Goal: Check status: Check status

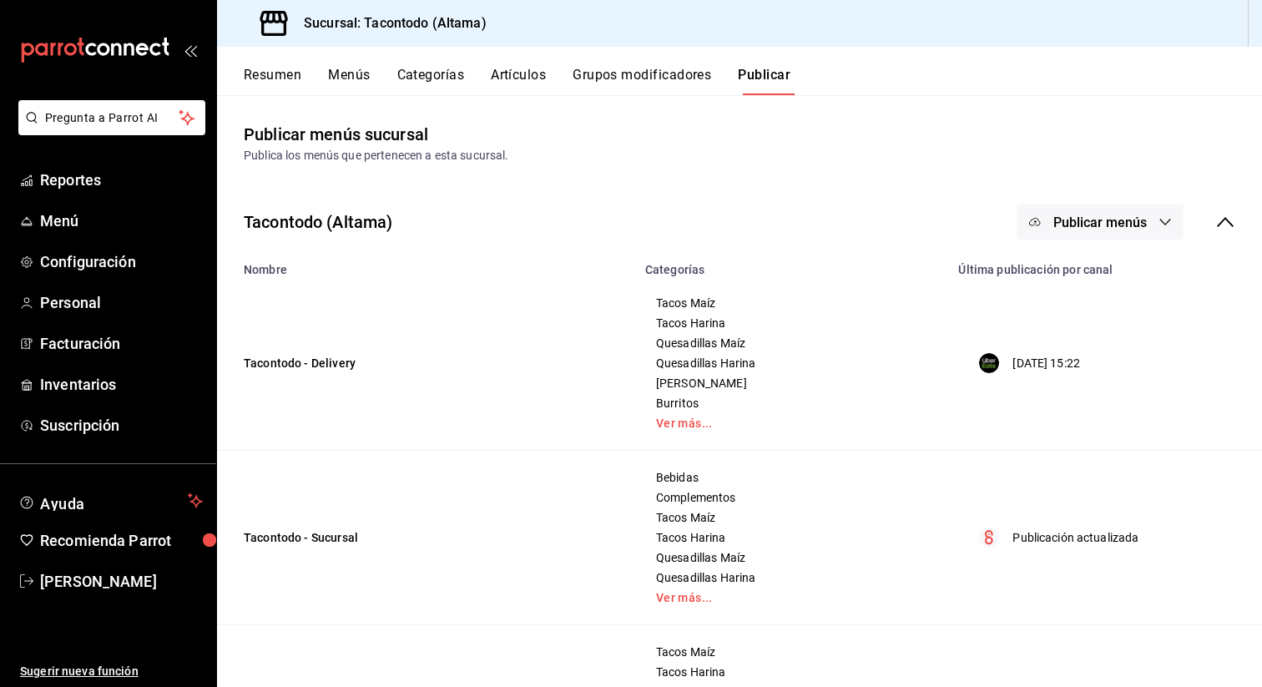
click at [256, 78] on button "Resumen" at bounding box center [273, 81] width 58 height 28
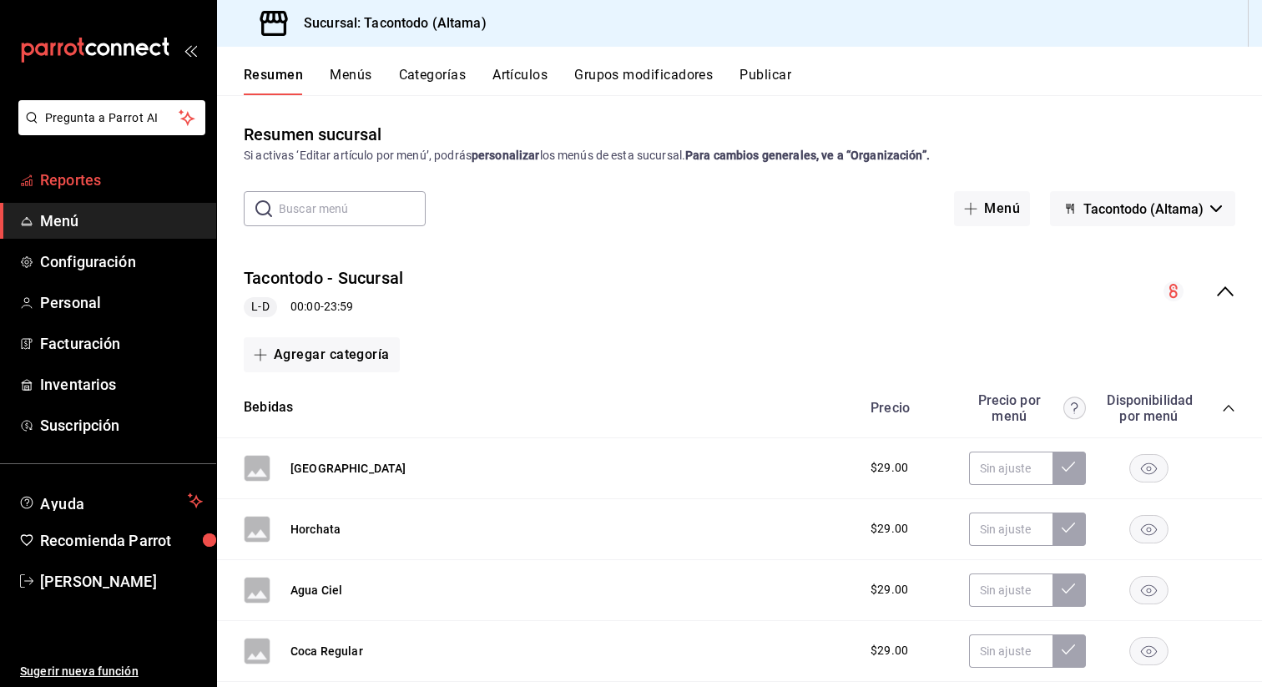
click at [70, 166] on link "Reportes" at bounding box center [108, 180] width 216 height 36
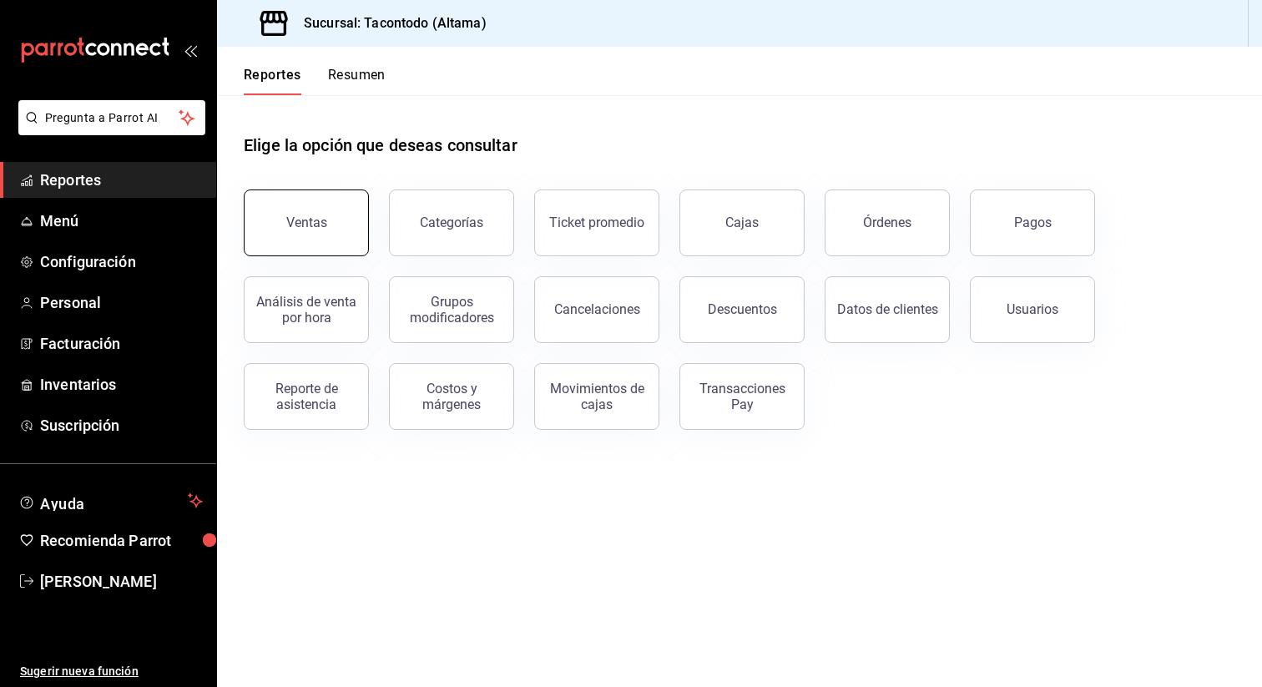
click at [341, 237] on button "Ventas" at bounding box center [306, 222] width 125 height 67
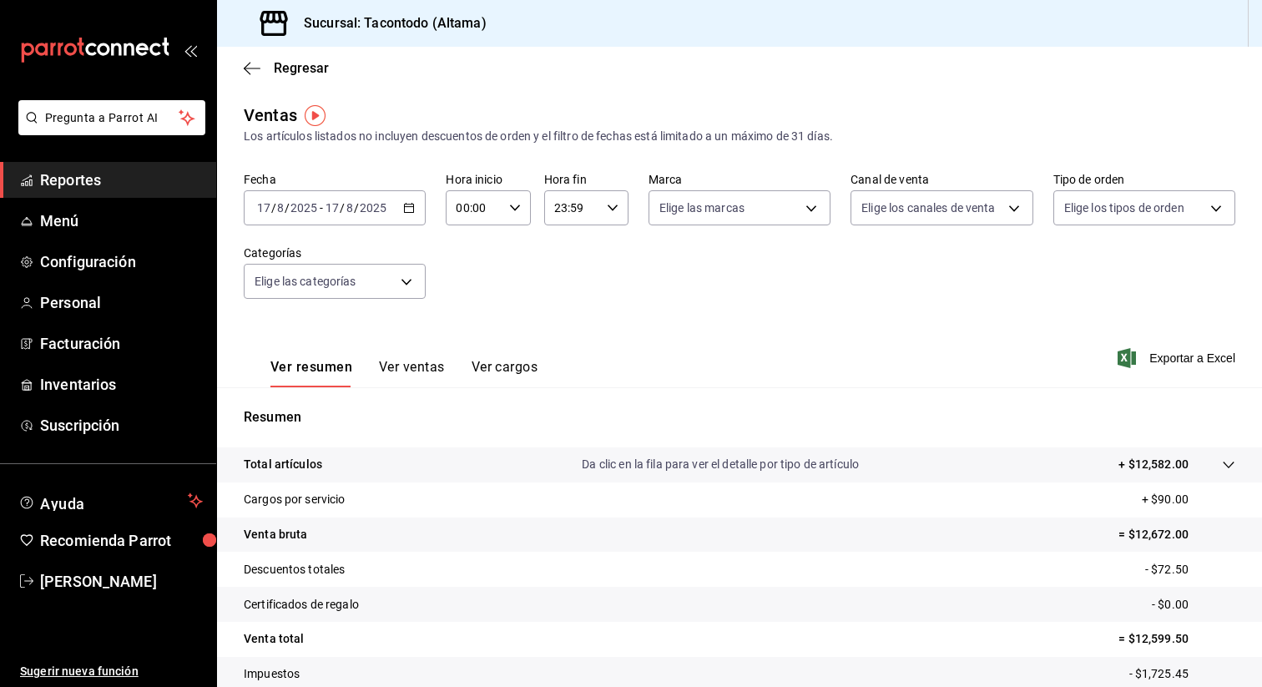
click at [567, 204] on input "23:59" at bounding box center [572, 207] width 56 height 33
click at [565, 281] on span "15" at bounding box center [566, 287] width 16 height 13
type input "15:59"
click at [818, 356] on div at bounding box center [631, 343] width 1262 height 687
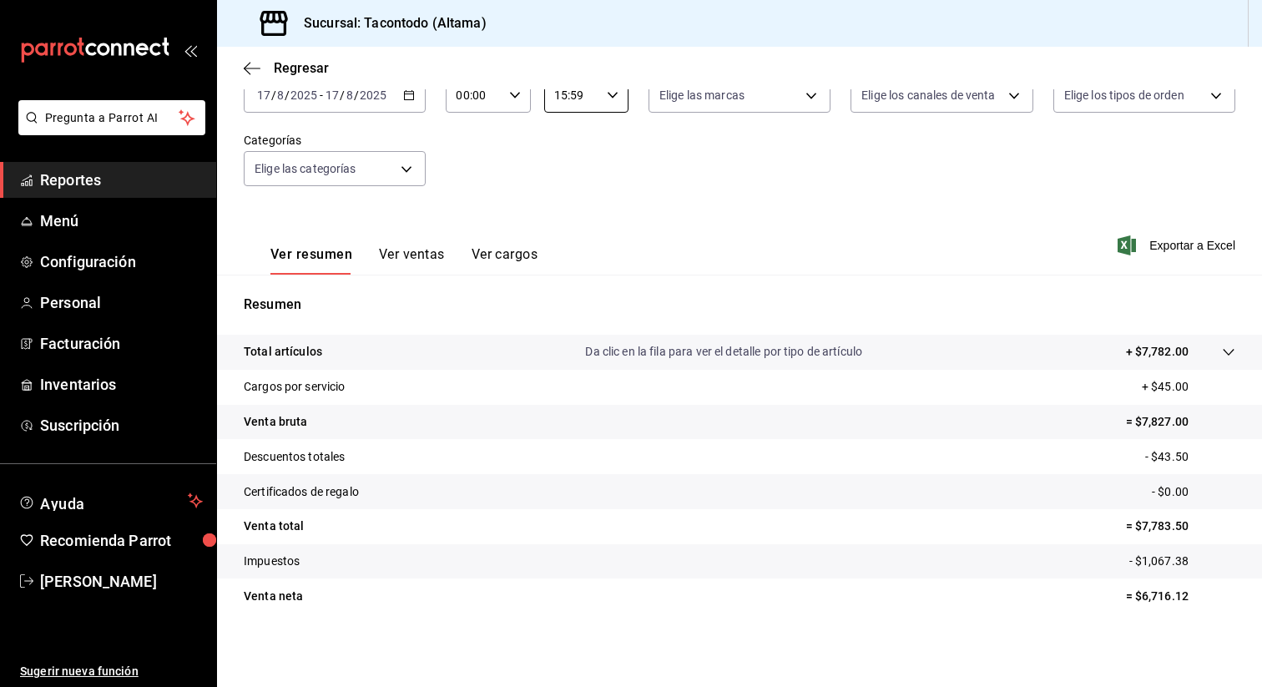
scroll to position [111, 0]
click at [250, 60] on span "Regresar" at bounding box center [286, 68] width 85 height 16
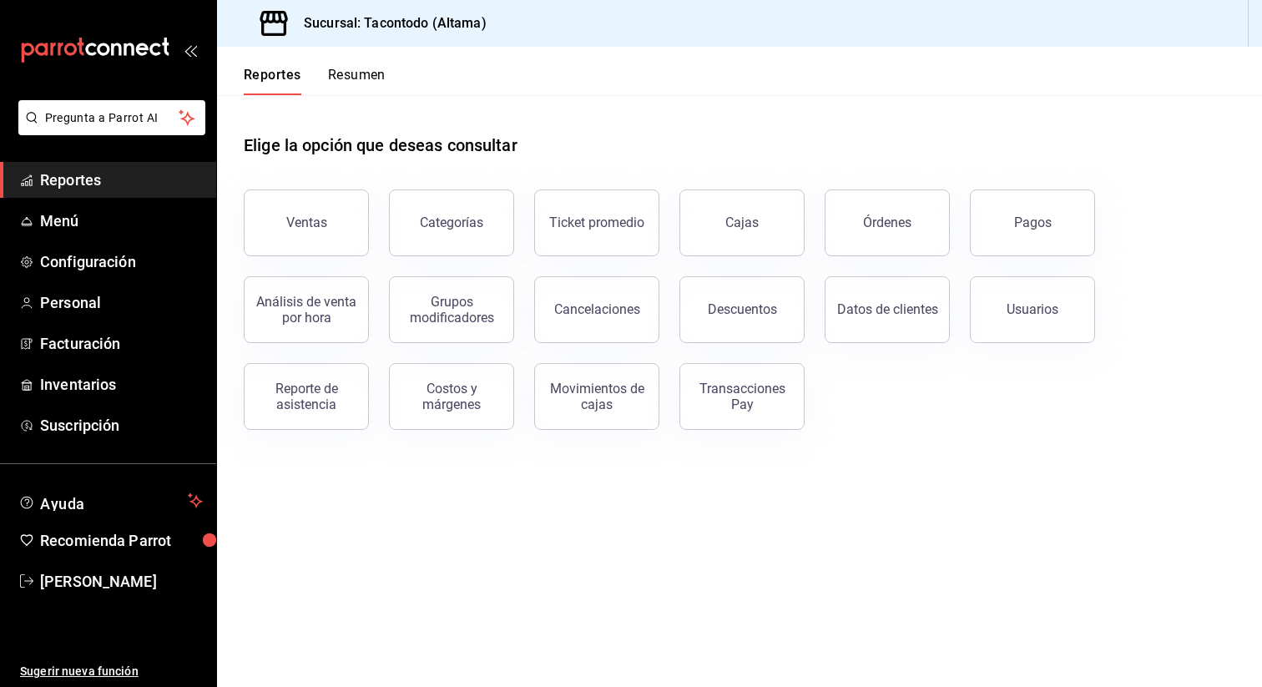
click at [250, 59] on div "Reportes Resumen" at bounding box center [301, 71] width 169 height 48
click at [290, 199] on button "Ventas" at bounding box center [306, 222] width 125 height 67
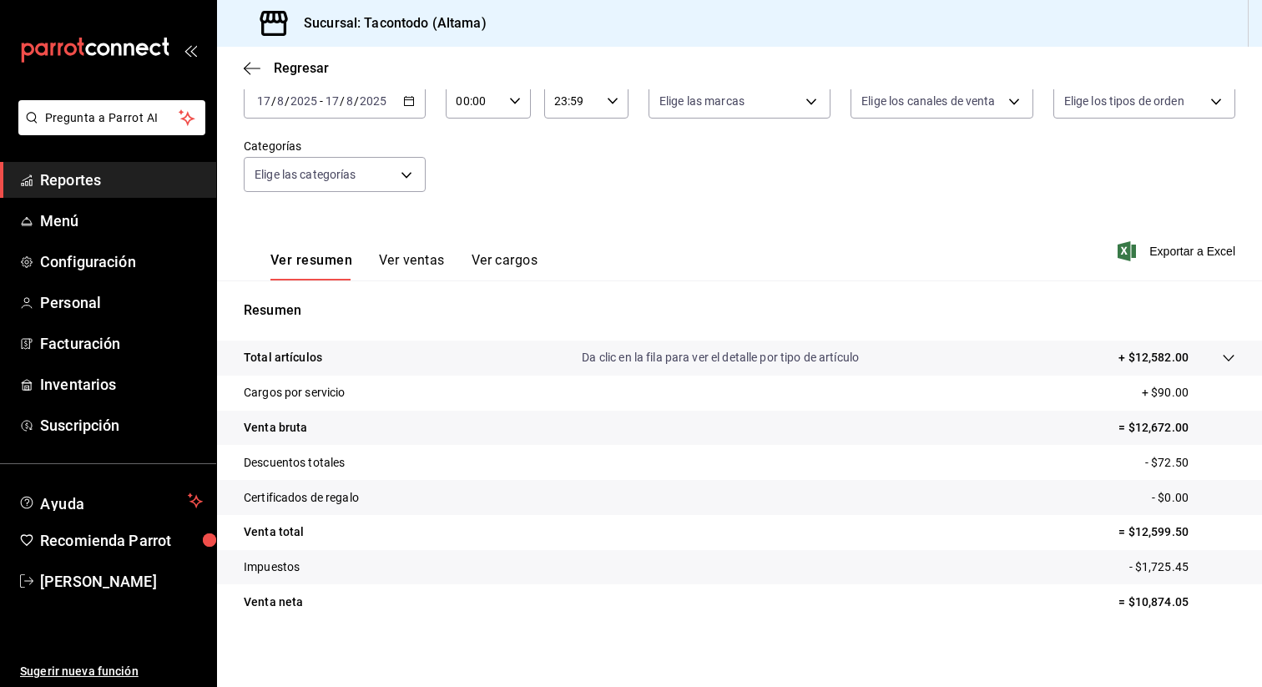
scroll to position [105, 0]
